Goal: Task Accomplishment & Management: Complete application form

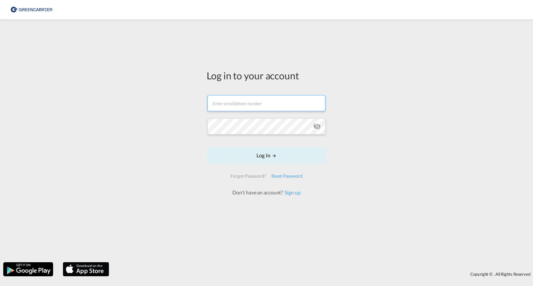
type input "[EMAIL_ADDRESS][DOMAIN_NAME]"
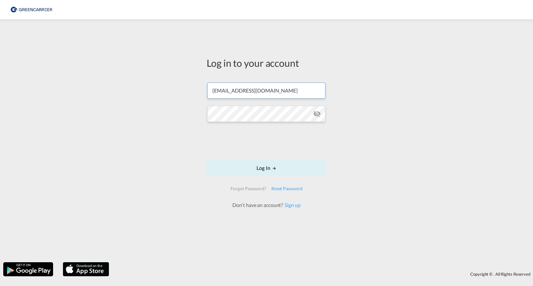
click at [266, 156] on form "[EMAIL_ADDRESS][DOMAIN_NAME] Password field is required Log In Forgot Password?…" at bounding box center [267, 142] width 120 height 133
click at [268, 166] on button "Log In" at bounding box center [267, 168] width 120 height 16
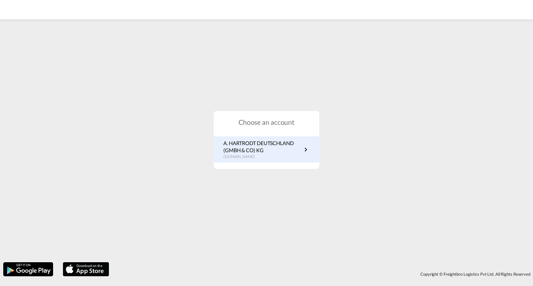
click at [260, 142] on p "A. HARTRODT DEUTSCHLAND (GMBH & CO) KG" at bounding box center [262, 146] width 79 height 14
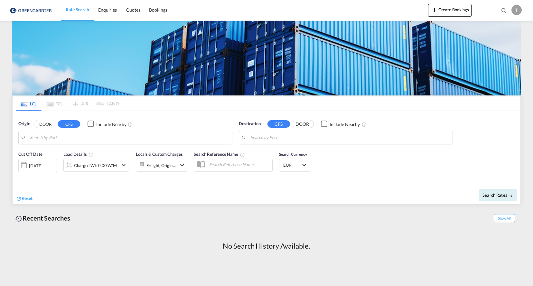
click at [49, 137] on input "Search by Port" at bounding box center [129, 138] width 199 height 10
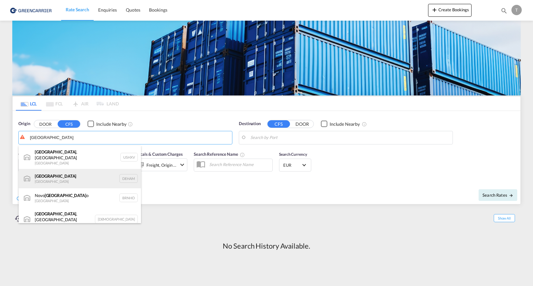
click at [47, 173] on div "[GEOGRAPHIC_DATA] [GEOGRAPHIC_DATA] DEHAM" at bounding box center [80, 178] width 122 height 19
type input "[GEOGRAPHIC_DATA], [GEOGRAPHIC_DATA]"
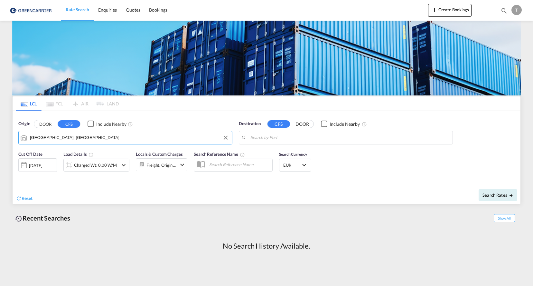
click at [291, 139] on input "Search by Port" at bounding box center [350, 138] width 199 height 10
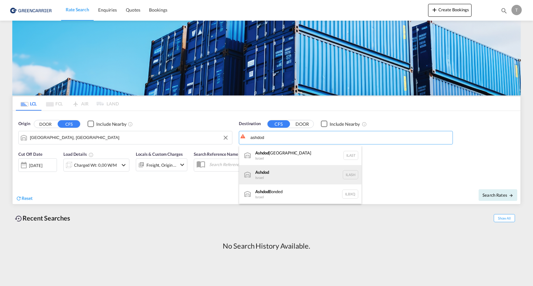
click at [270, 176] on div "Ashdod [GEOGRAPHIC_DATA] [GEOGRAPHIC_DATA]" at bounding box center [300, 174] width 122 height 19
type input "Ashdod, ILASH"
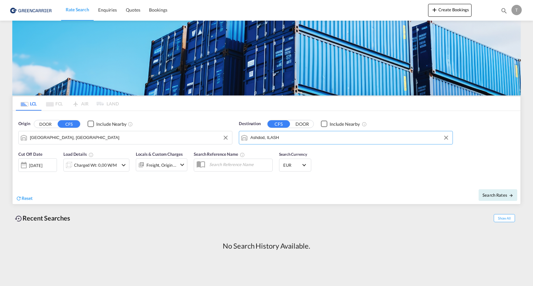
click at [24, 165] on div at bounding box center [24, 164] width 10 height 13
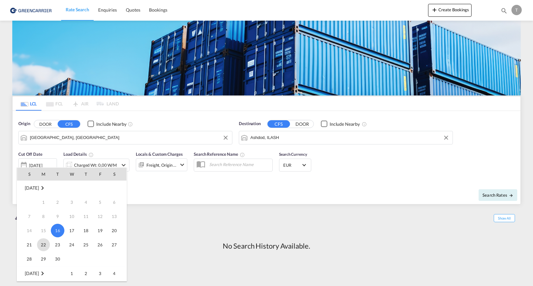
click at [41, 243] on span "22" at bounding box center [43, 244] width 13 height 13
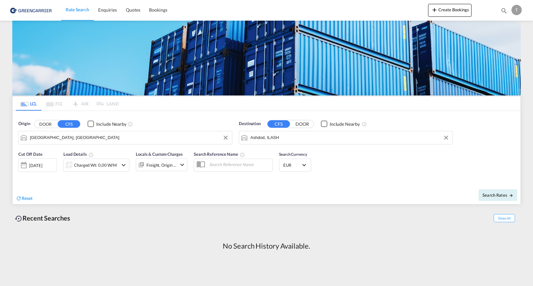
click at [181, 164] on md-icon "icon-chevron-down" at bounding box center [182, 165] width 8 height 8
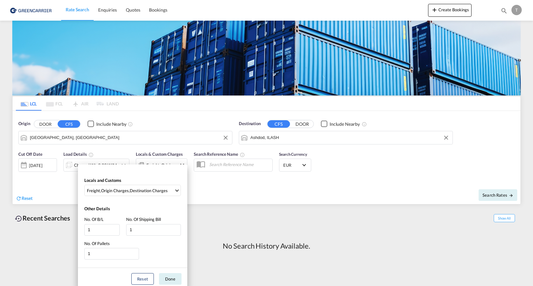
click at [204, 187] on div "Locals and Customs Freight , Origin Charges , Destination Charges Clear All Sel…" at bounding box center [266, 143] width 533 height 286
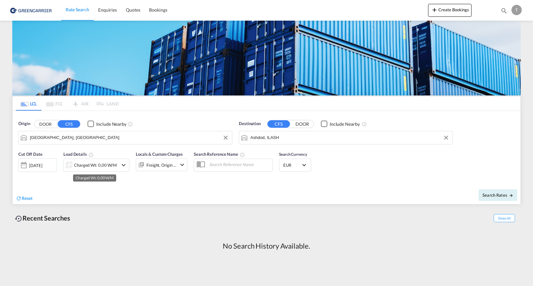
click at [109, 166] on div "Charged Wt: 0,00 W/M" at bounding box center [95, 164] width 43 height 9
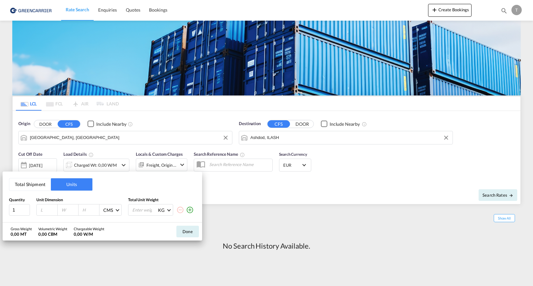
click at [189, 210] on md-icon "icon-plus-circle-outline" at bounding box center [190, 210] width 8 height 8
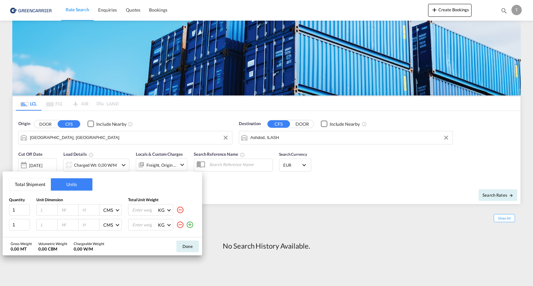
click at [189, 210] on div "KG KG LB" at bounding box center [162, 210] width 68 height 12
click at [190, 224] on md-icon "icon-plus-circle-outline" at bounding box center [190, 225] width 8 height 8
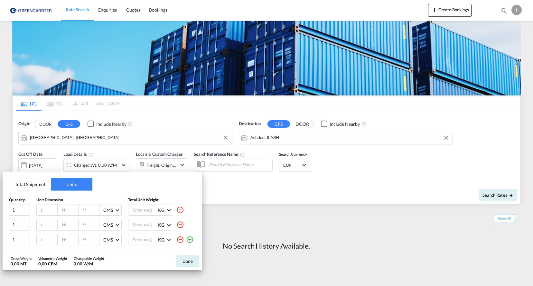
click at [189, 239] on md-icon "icon-plus-circle-outline" at bounding box center [190, 239] width 8 height 8
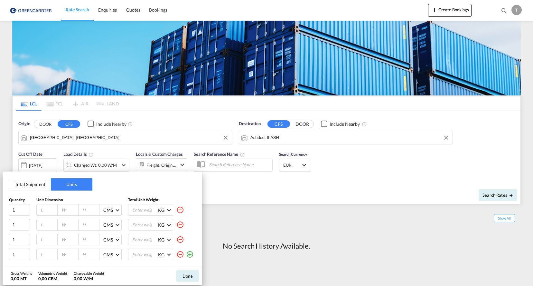
click at [44, 208] on input "number" at bounding box center [48, 210] width 17 height 6
type input "120"
type input "80"
type input "70"
type input "165"
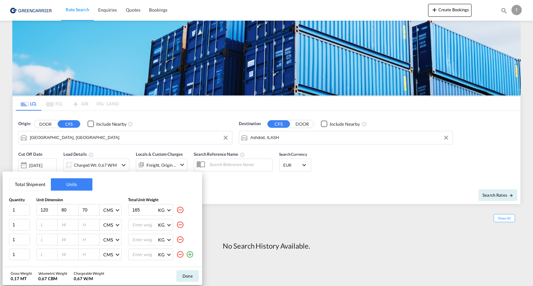
click at [52, 224] on input "number" at bounding box center [48, 225] width 17 height 6
type input "120"
type input "80"
type input "85"
click at [142, 226] on input "number" at bounding box center [145, 224] width 26 height 11
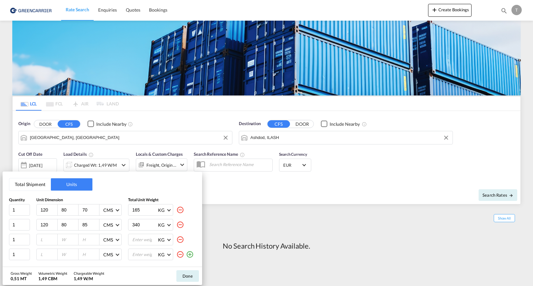
type input "340"
click at [47, 238] on input "number" at bounding box center [48, 239] width 17 height 6
type input "120"
type input "80"
type input "60"
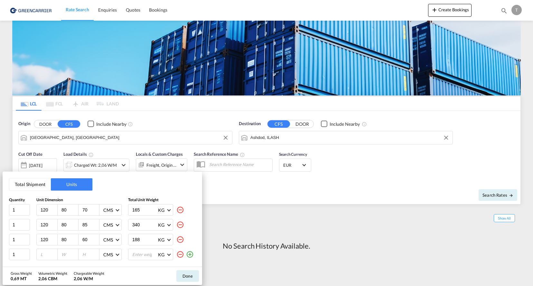
type input "188"
click at [42, 253] on input "number" at bounding box center [48, 254] width 17 height 6
type input "120"
type input "80"
type input "75"
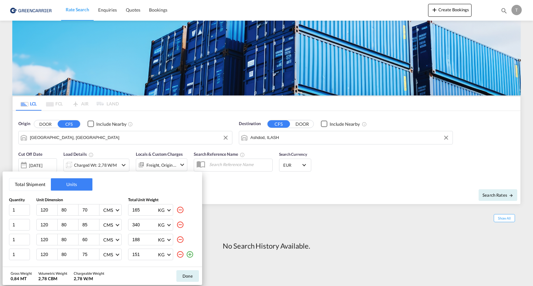
type input "151"
click at [190, 255] on md-icon "icon-plus-circle-outline" at bounding box center [190, 254] width 8 height 8
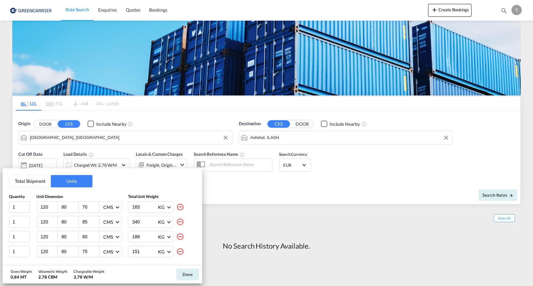
scroll to position [14, 0]
click at [186, 253] on md-icon "icon-plus-circle-outline" at bounding box center [190, 253] width 8 height 8
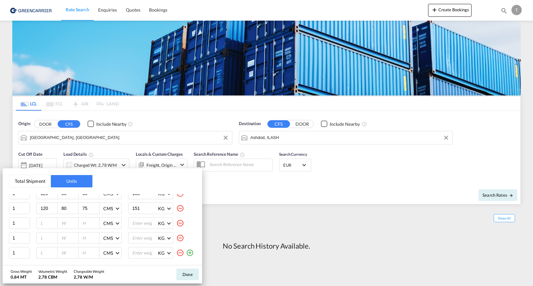
click at [48, 224] on input "number" at bounding box center [48, 223] width 17 height 6
type input "120"
type input "80"
type input "50"
type input "136"
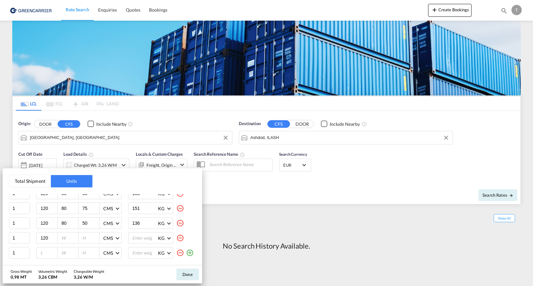
type input "120"
type input "80"
type input "70"
type input "211"
type input "120"
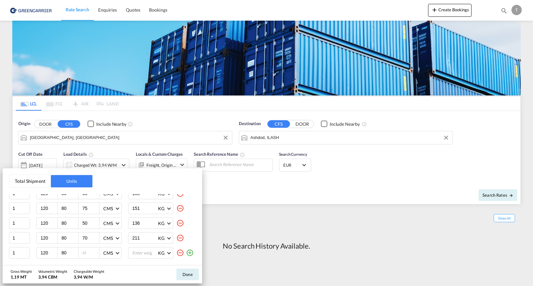
type input "80"
type input "70"
type input "165"
click at [186, 251] on md-icon "icon-plus-circle-outline" at bounding box center [190, 253] width 8 height 8
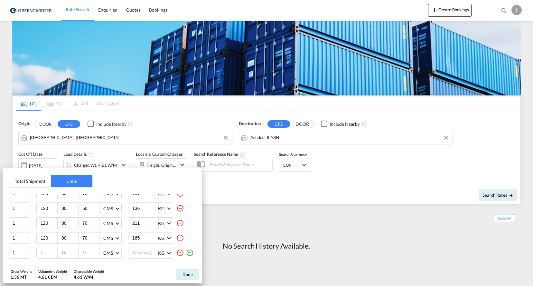
click at [186, 252] on md-icon "icon-plus-circle-outline" at bounding box center [190, 253] width 8 height 8
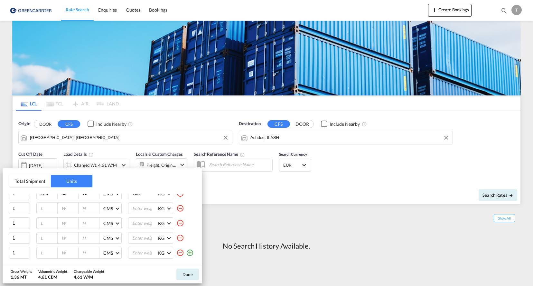
click at [40, 206] on input "number" at bounding box center [48, 208] width 17 height 6
type input "120"
type input "80"
type input "50"
type input "54"
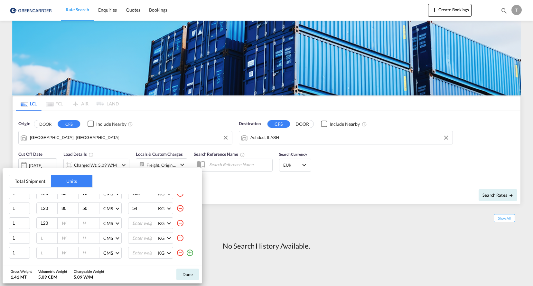
type input "120"
type input "80"
type input "45"
type input "27"
type input "120"
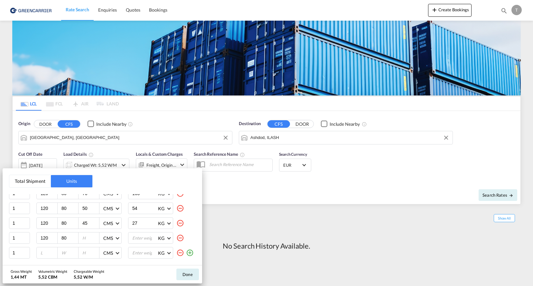
type input "80"
type input "130"
type input "825"
type input "120"
type input "80"
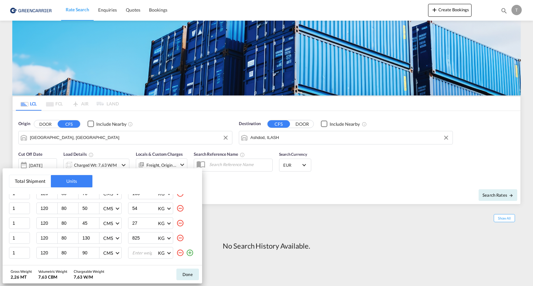
type input "90"
type input "294"
click at [186, 253] on md-icon "icon-plus-circle-outline" at bounding box center [190, 253] width 8 height 8
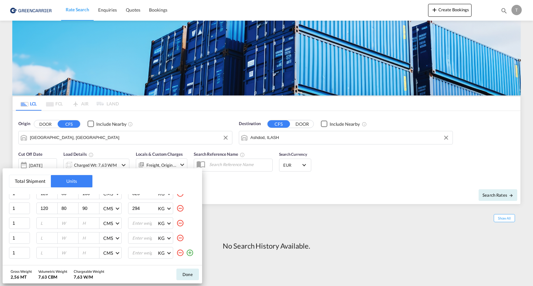
click at [186, 253] on md-icon "icon-plus-circle-outline" at bounding box center [190, 253] width 8 height 8
click at [47, 208] on input "number" at bounding box center [48, 208] width 17 height 6
type input "120"
type input "80"
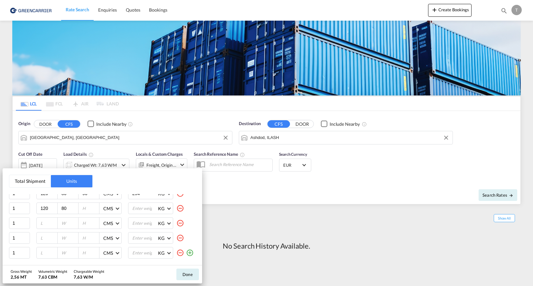
click at [86, 208] on input "number" at bounding box center [90, 208] width 17 height 6
type input "70"
type input "441"
type input "120"
type input "80"
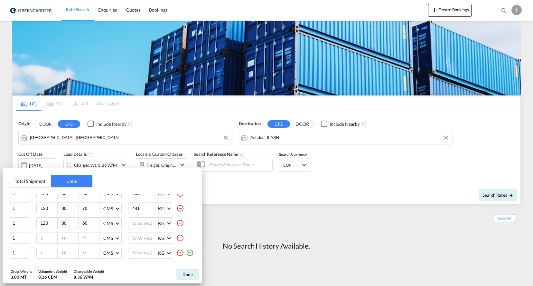
type input "60"
type input "366"
type input "120"
type input "80"
type input "60"
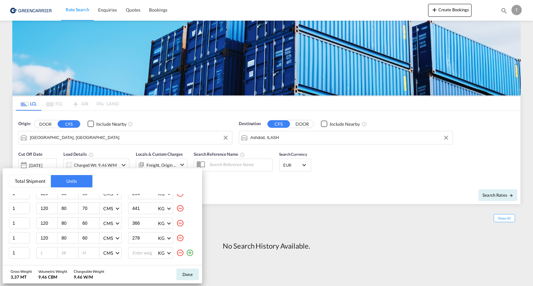
type input "278"
type input "120"
type input "80"
type input "60"
type input "275"
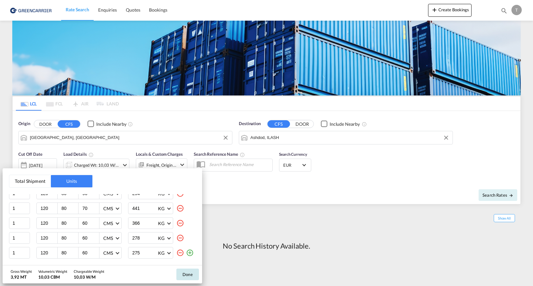
click at [185, 274] on button "Done" at bounding box center [187, 274] width 23 height 12
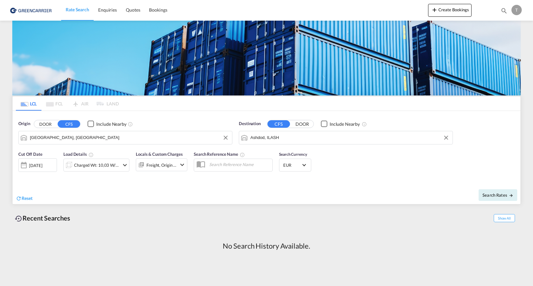
click at [182, 164] on md-icon "icon-chevron-down" at bounding box center [182, 165] width 8 height 8
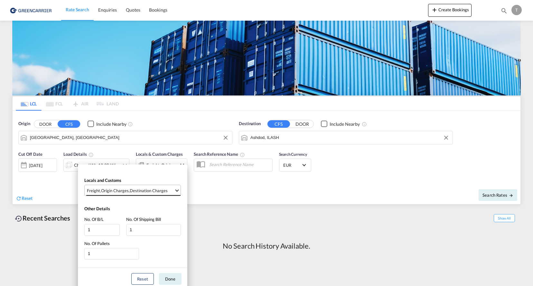
click at [175, 189] on md-select-value "Freight , Origin Charges , Destination Charges" at bounding box center [133, 190] width 94 height 11
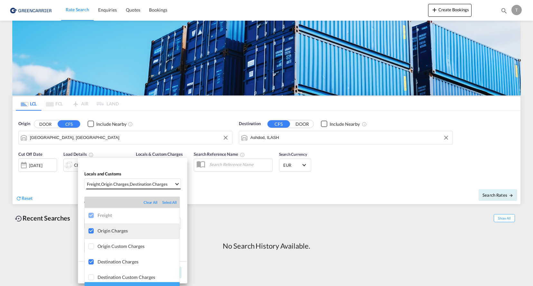
scroll to position [3, 0]
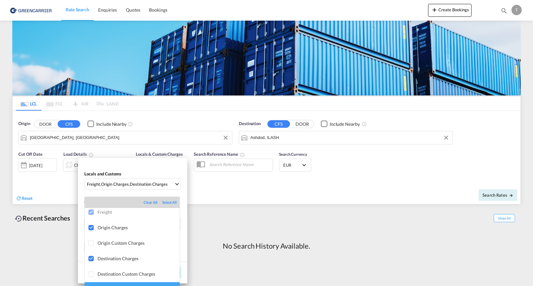
click at [147, 202] on div "Clear All" at bounding box center [153, 202] width 19 height 5
click at [177, 183] on md-backdrop at bounding box center [266, 143] width 533 height 286
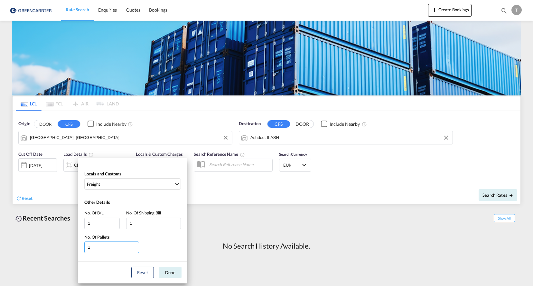
click at [100, 249] on input "1" at bounding box center [111, 247] width 55 height 12
type input "15"
type input "0"
click at [116, 225] on input "0" at bounding box center [101, 223] width 35 height 12
click at [156, 226] on input "1" at bounding box center [153, 223] width 55 height 12
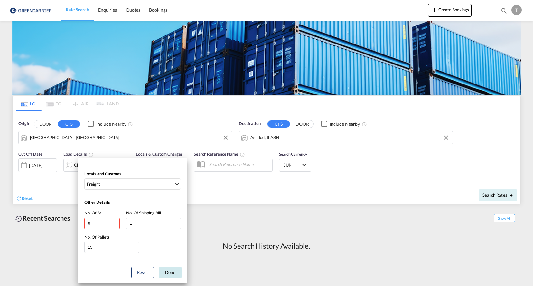
click at [171, 268] on button "Done" at bounding box center [170, 272] width 23 height 12
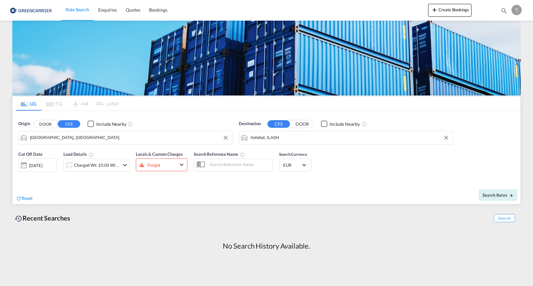
click at [182, 166] on md-icon "icon-chevron-down" at bounding box center [182, 165] width 8 height 8
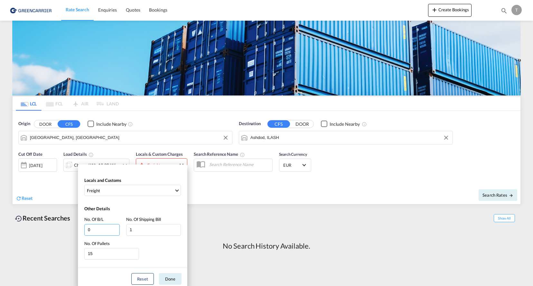
click at [95, 230] on input "0" at bounding box center [101, 230] width 35 height 12
type input "1"
click at [168, 278] on button "Done" at bounding box center [170, 279] width 23 height 12
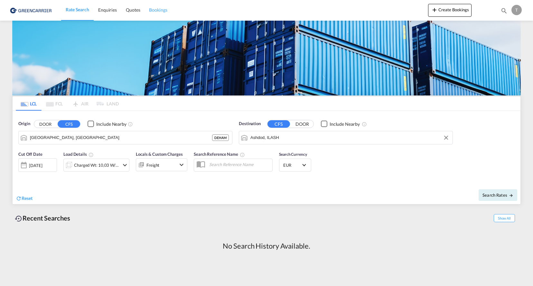
click at [157, 9] on span "Bookings" at bounding box center [158, 9] width 18 height 5
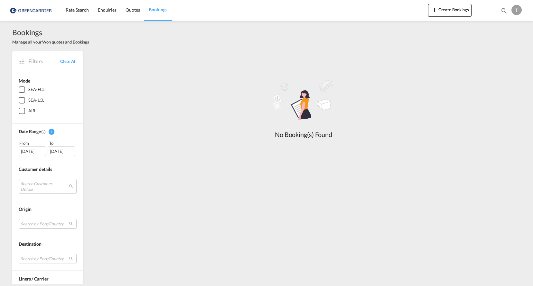
click at [21, 100] on div "SEA-LCL" at bounding box center [22, 100] width 6 height 6
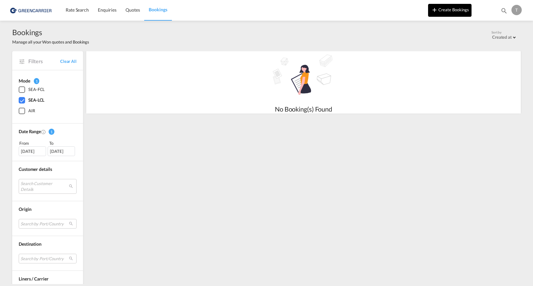
click at [450, 12] on button "Create Bookings" at bounding box center [449, 10] width 43 height 13
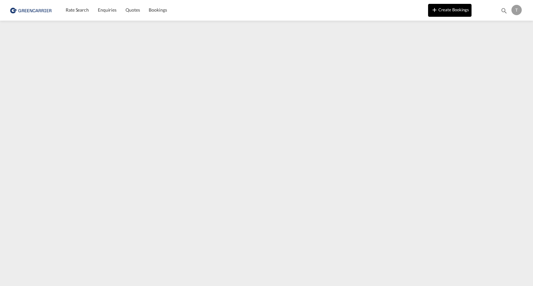
click at [450, 9] on button "Create Bookings" at bounding box center [449, 10] width 43 height 13
click at [451, 9] on button "Create Bookings" at bounding box center [449, 10] width 43 height 13
click at [163, 10] on span "Bookings" at bounding box center [158, 9] width 18 height 5
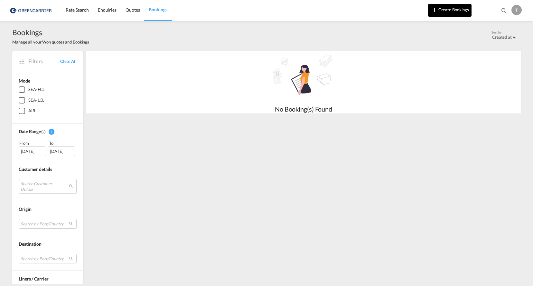
click at [441, 7] on button "Create Bookings" at bounding box center [449, 10] width 43 height 13
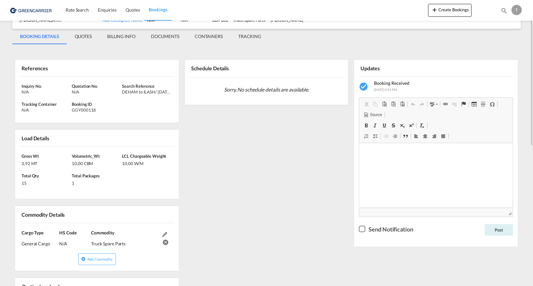
scroll to position [33, 0]
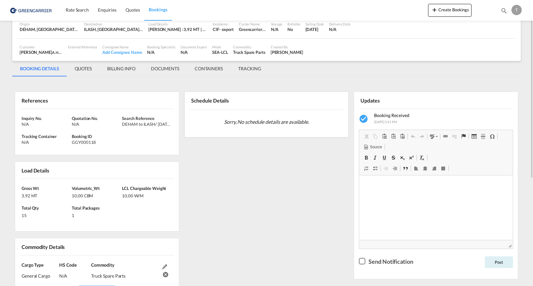
click at [518, 7] on div "T" at bounding box center [517, 10] width 10 height 10
click at [503, 45] on button "Logout" at bounding box center [510, 49] width 42 height 13
